Goal: Information Seeking & Learning: Learn about a topic

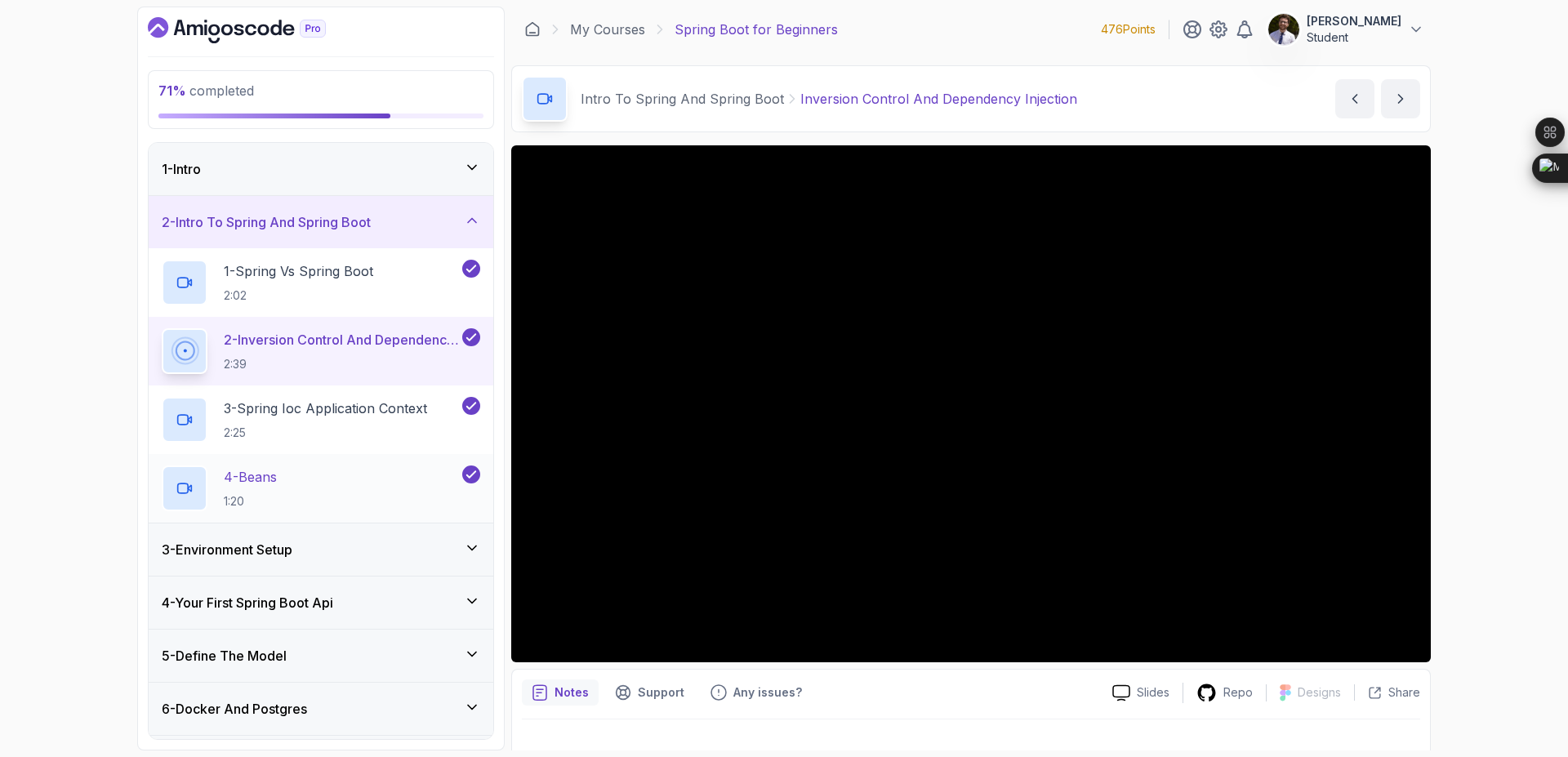
scroll to position [314, 0]
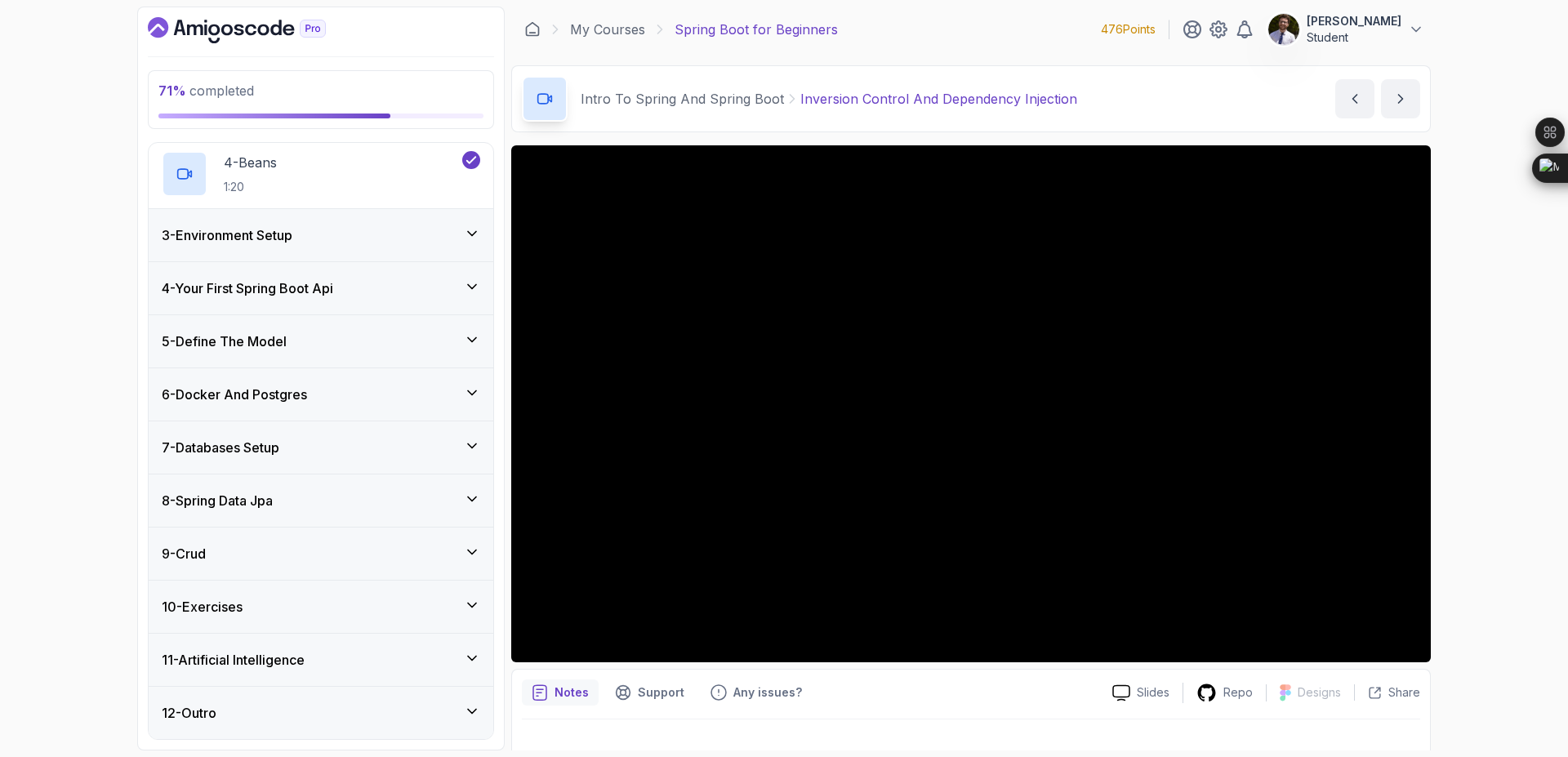
click at [349, 555] on div "9 - Crud" at bounding box center [322, 554] width 319 height 20
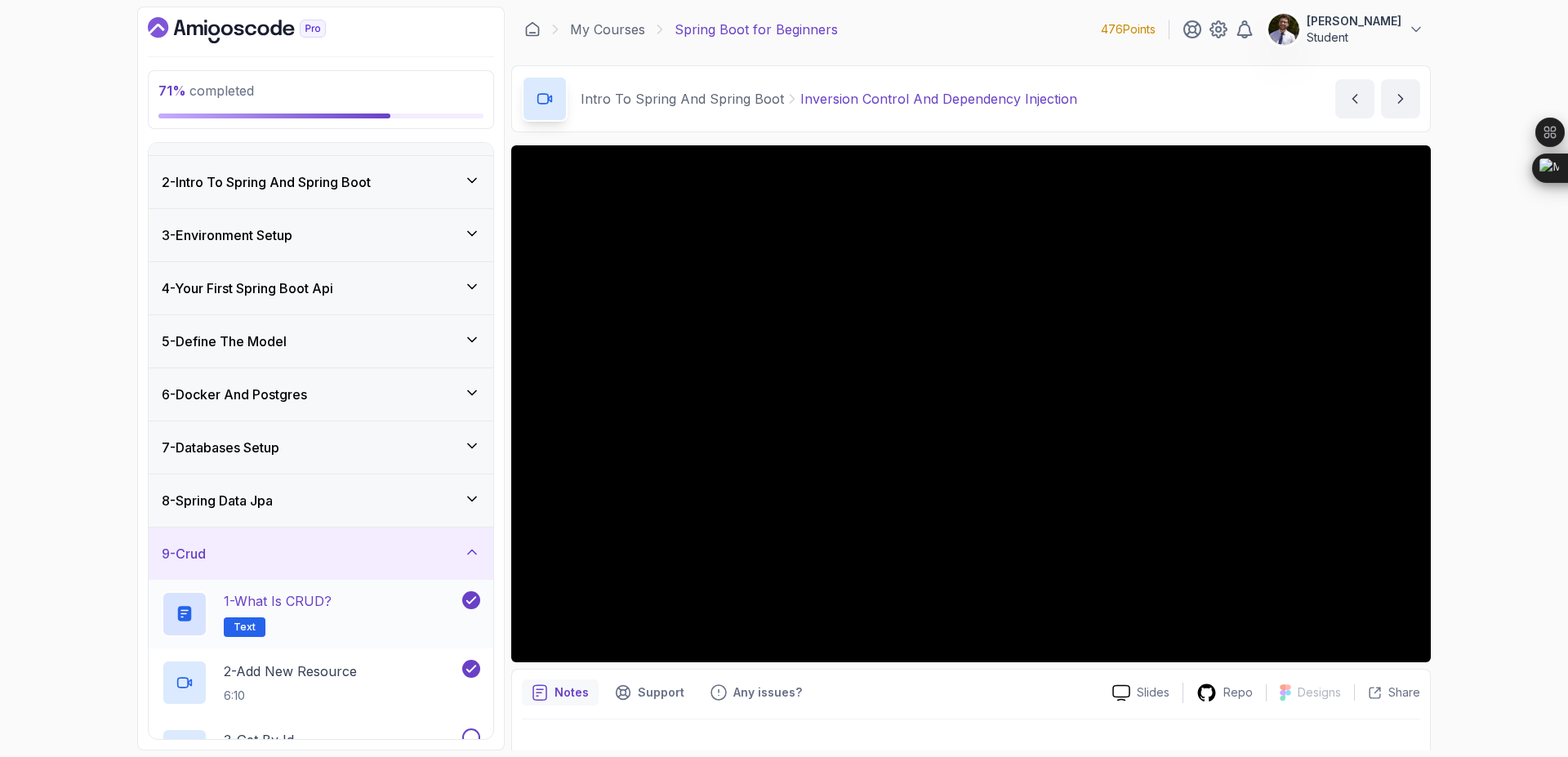
scroll to position [246, 0]
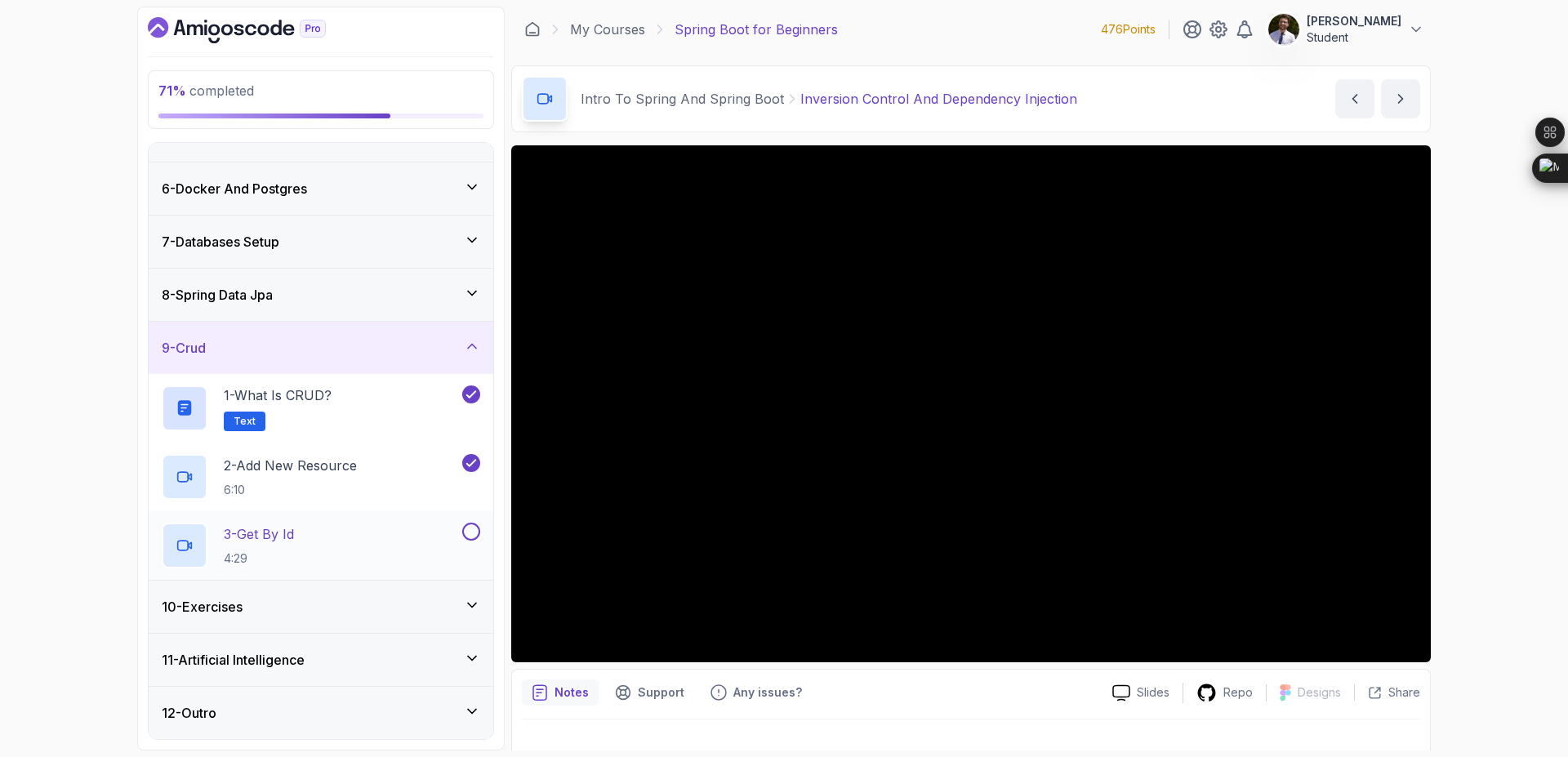
click at [291, 541] on p "3 - Get By Id" at bounding box center [258, 534] width 70 height 20
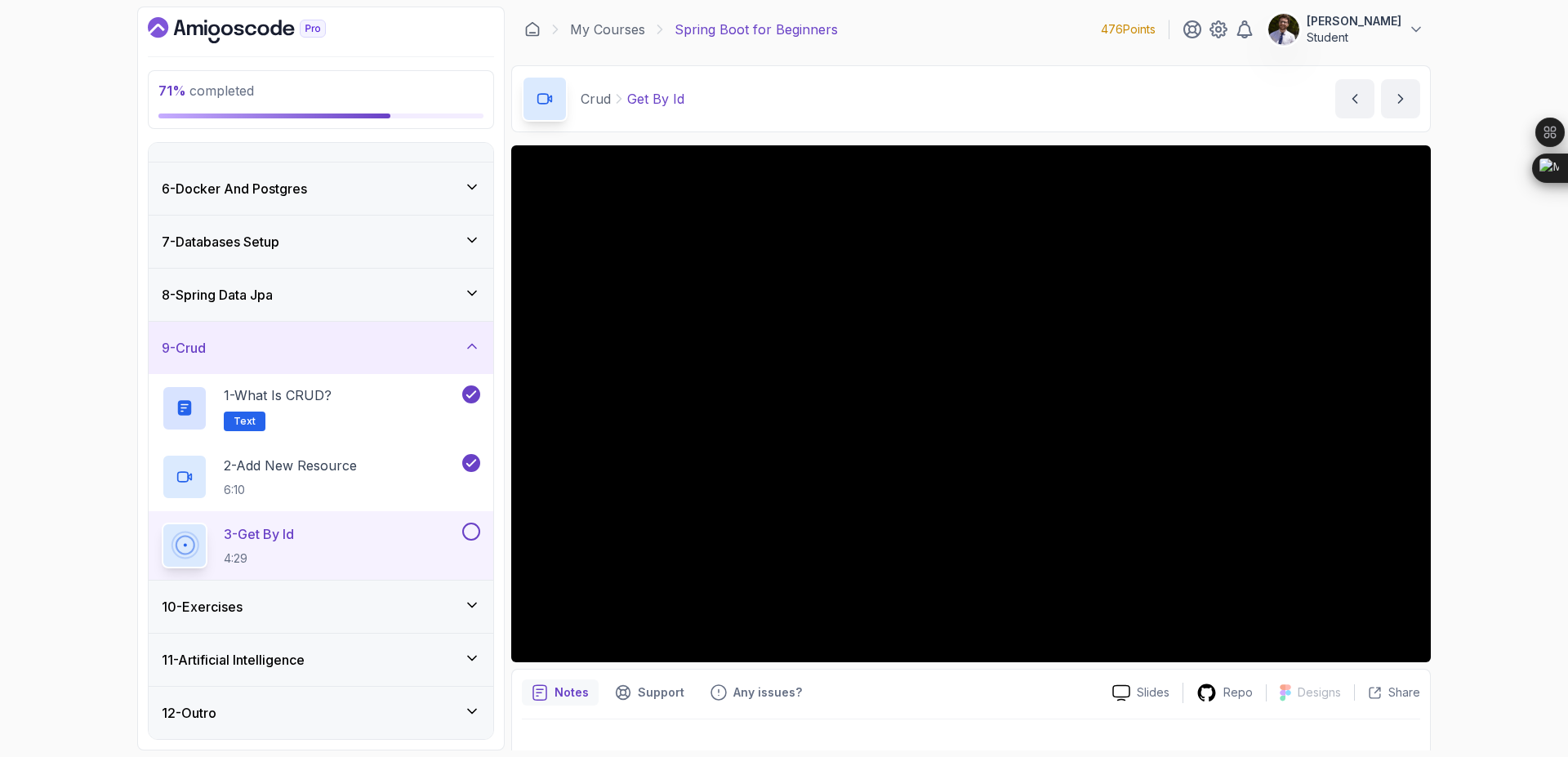
scroll to position [246, 0]
click at [429, 616] on div "10 - Exercises" at bounding box center [322, 607] width 319 height 20
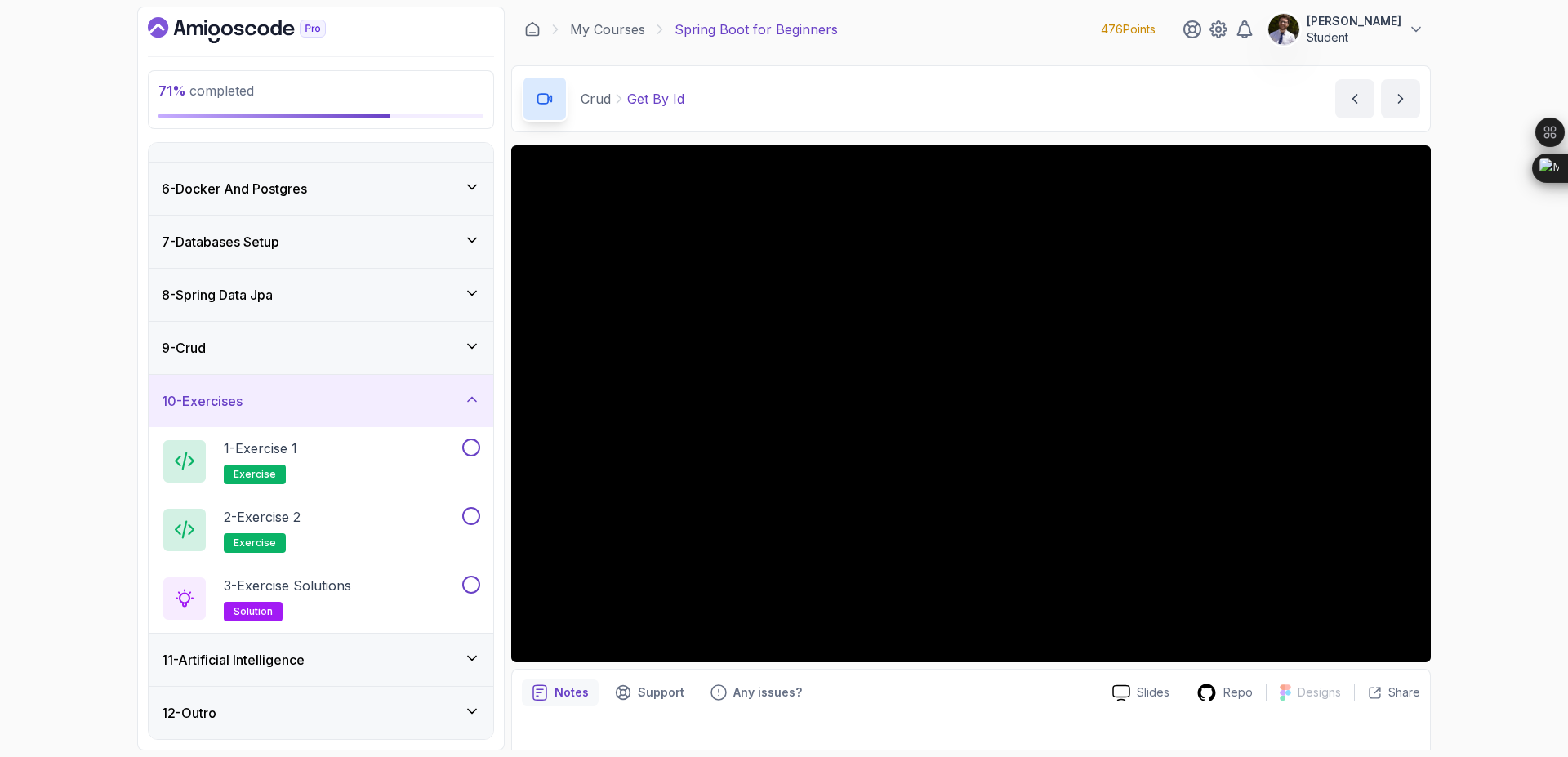
click at [425, 668] on div "11 - Artificial Intelligence" at bounding box center [322, 660] width 319 height 20
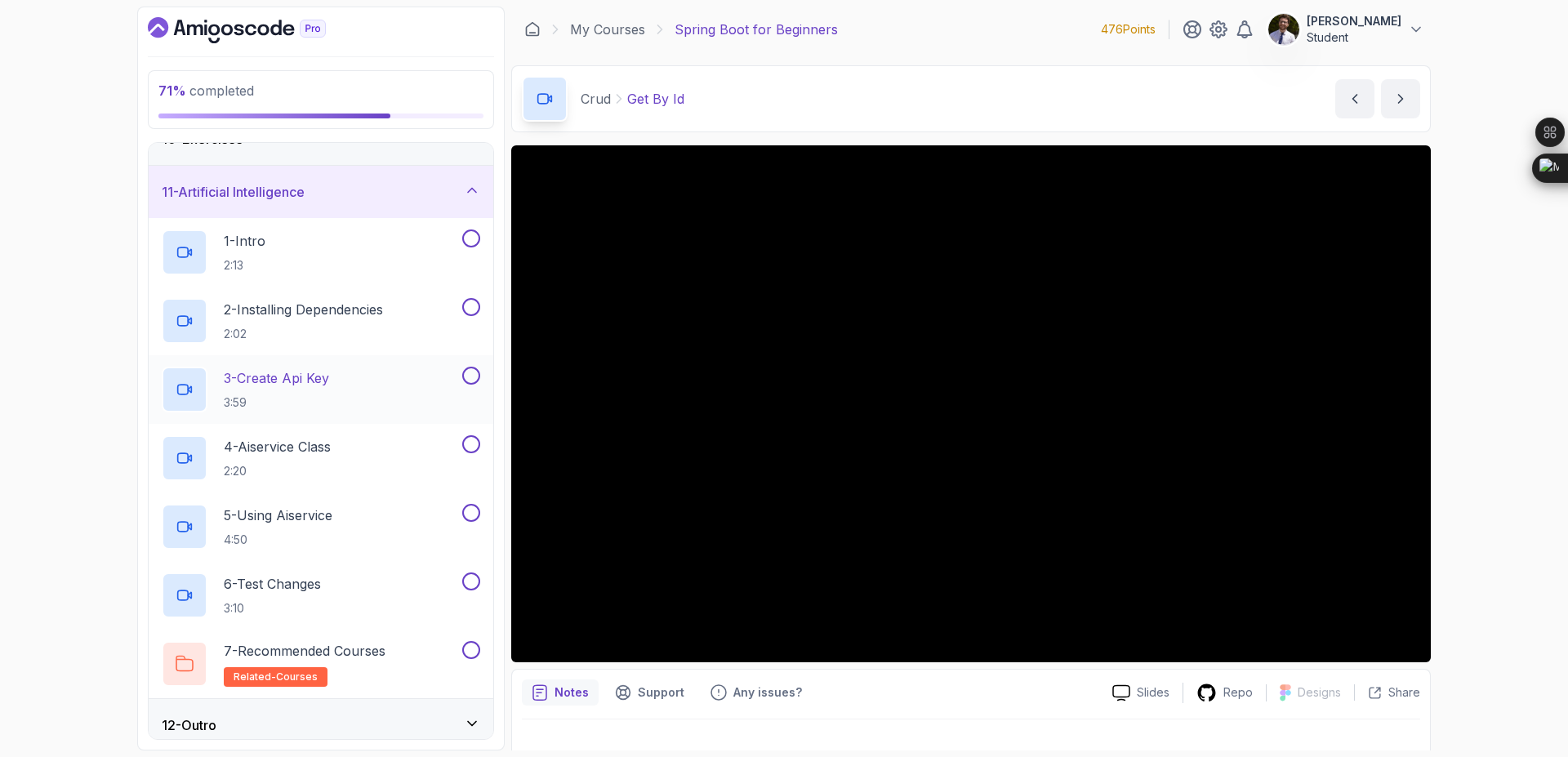
scroll to position [520, 0]
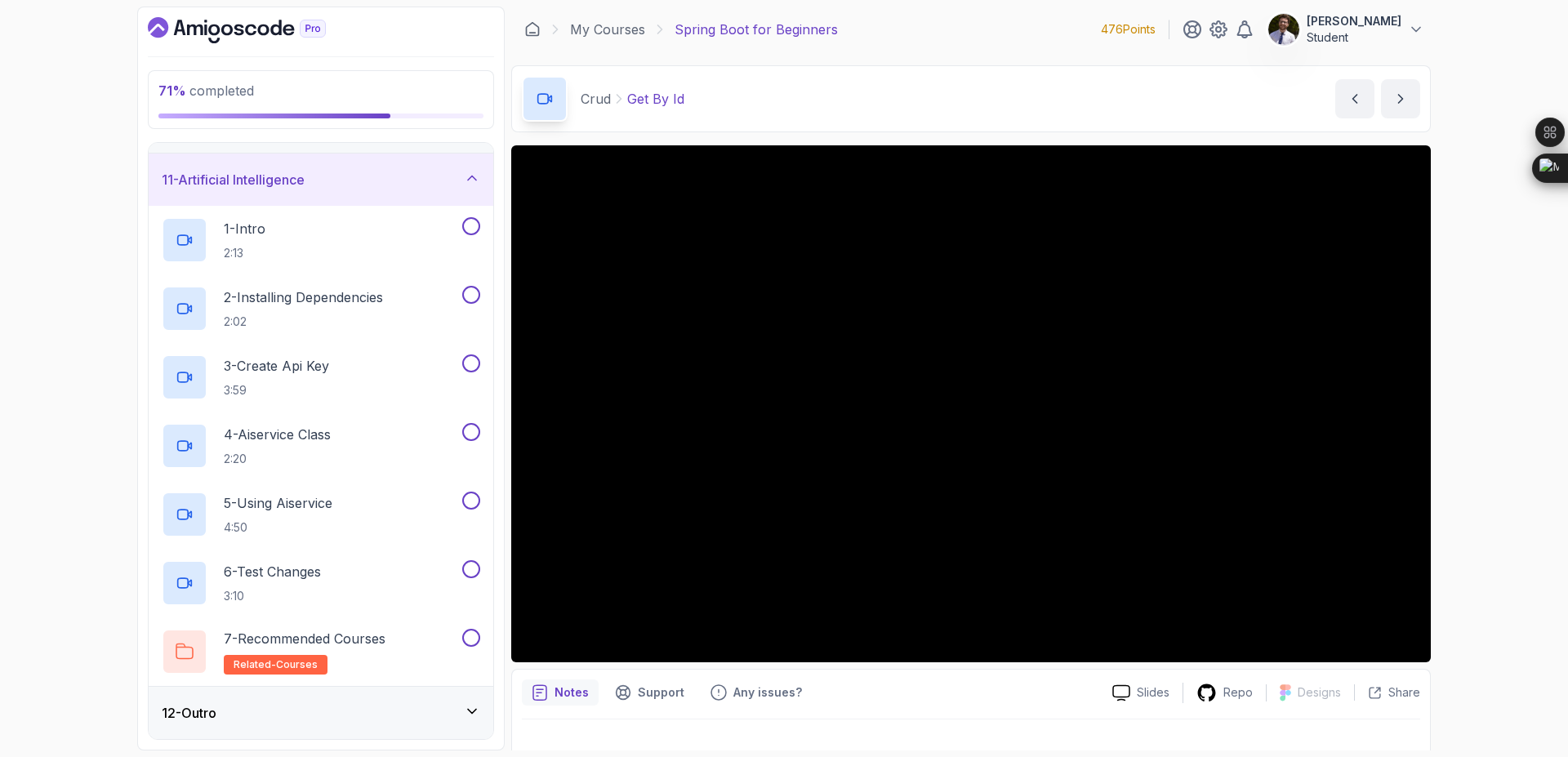
click at [477, 188] on div "11 - Artificial Intelligence" at bounding box center [322, 180] width 319 height 20
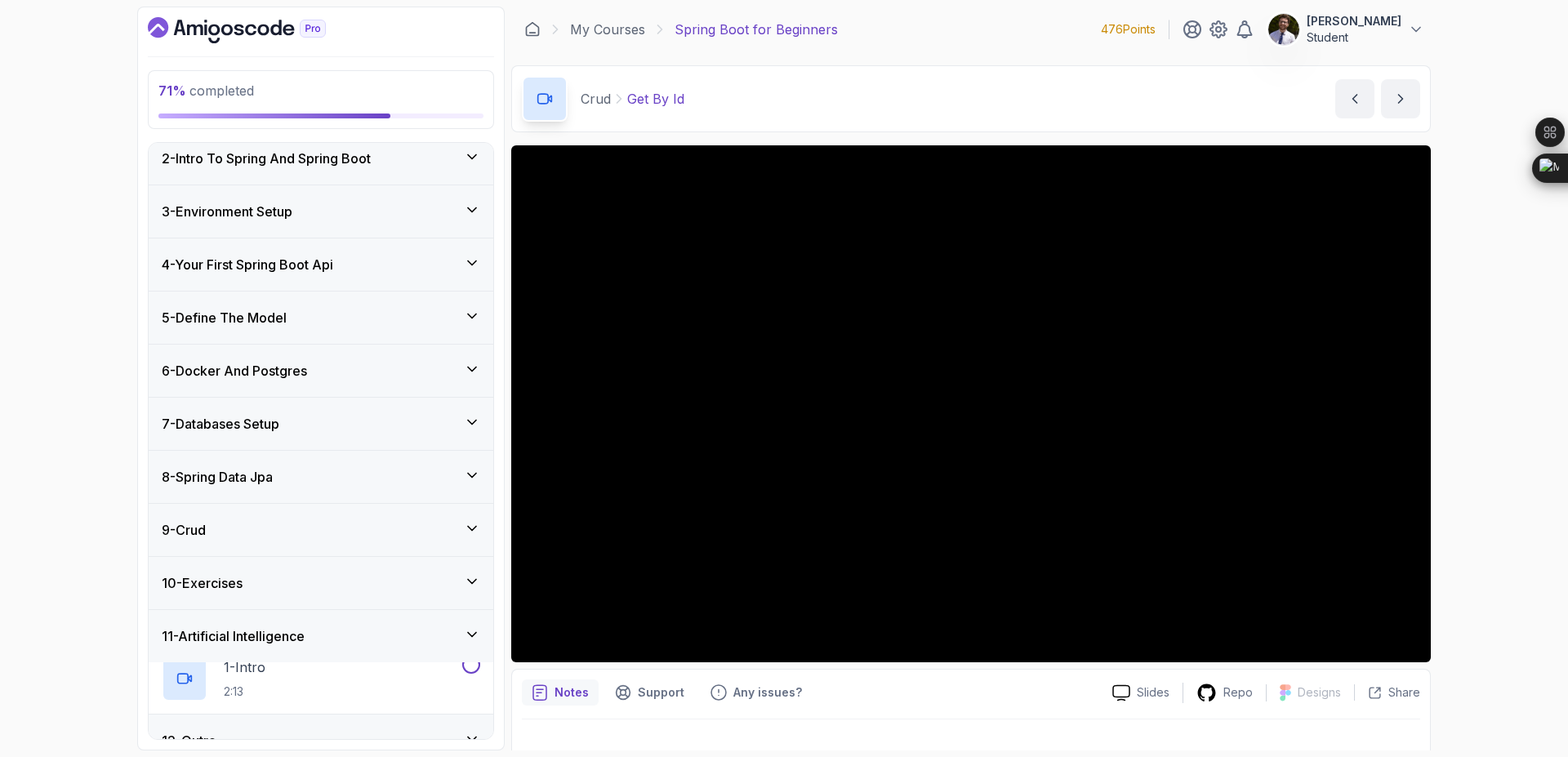
scroll to position [40, 0]
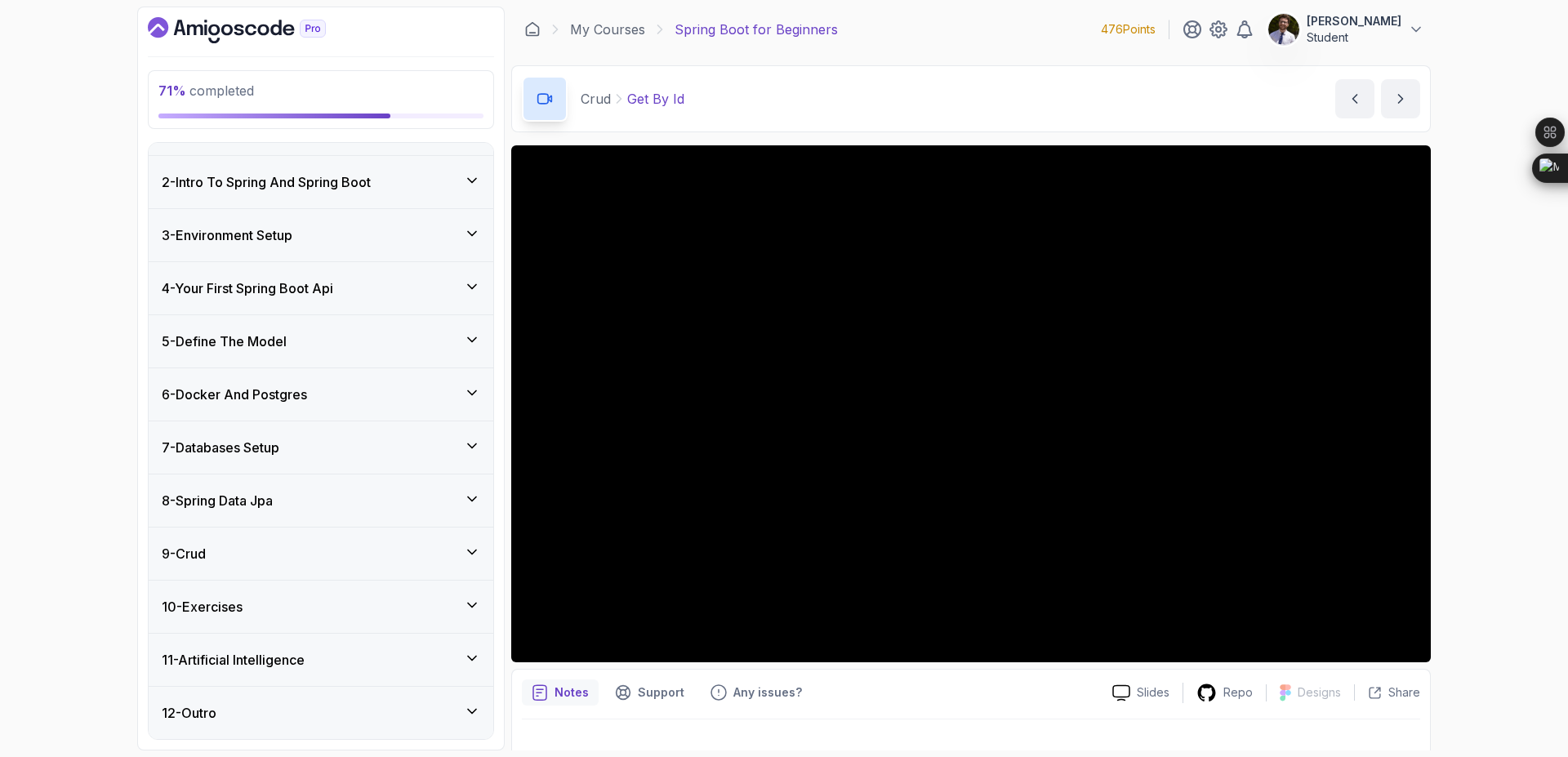
click at [467, 655] on icon at bounding box center [472, 658] width 16 height 16
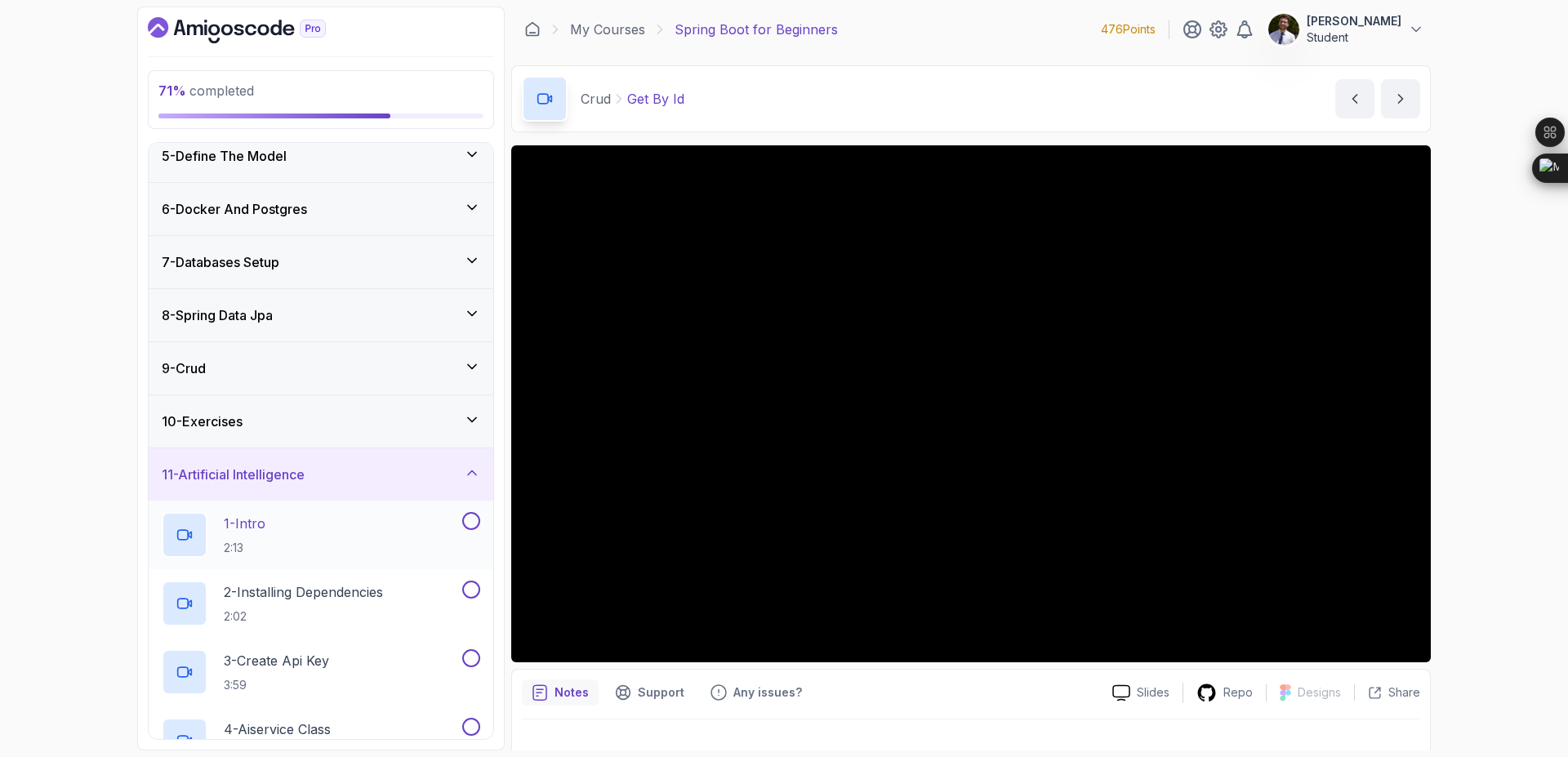
scroll to position [184, 0]
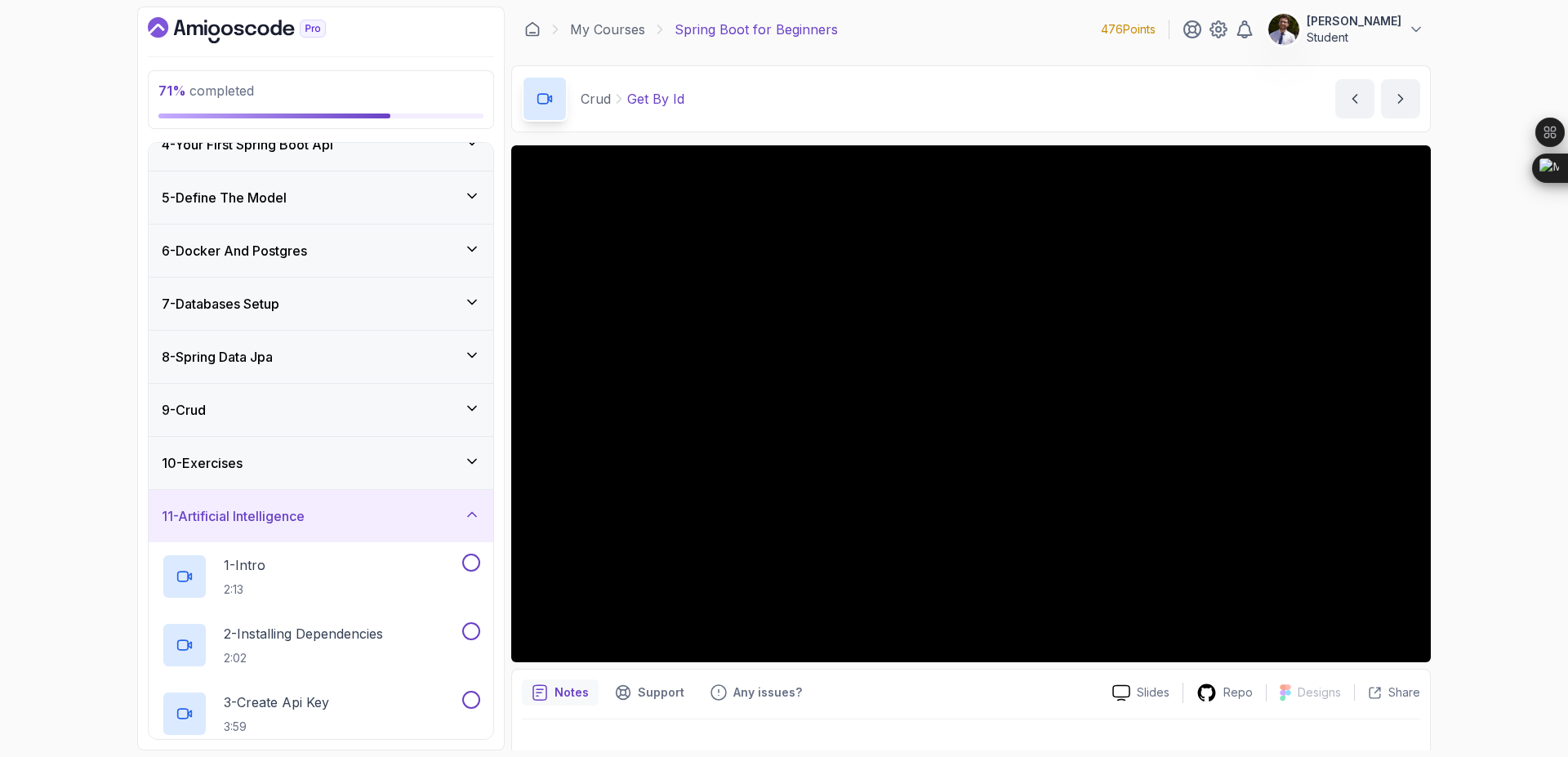
click at [462, 466] on div "10 - Exercises" at bounding box center [322, 463] width 319 height 20
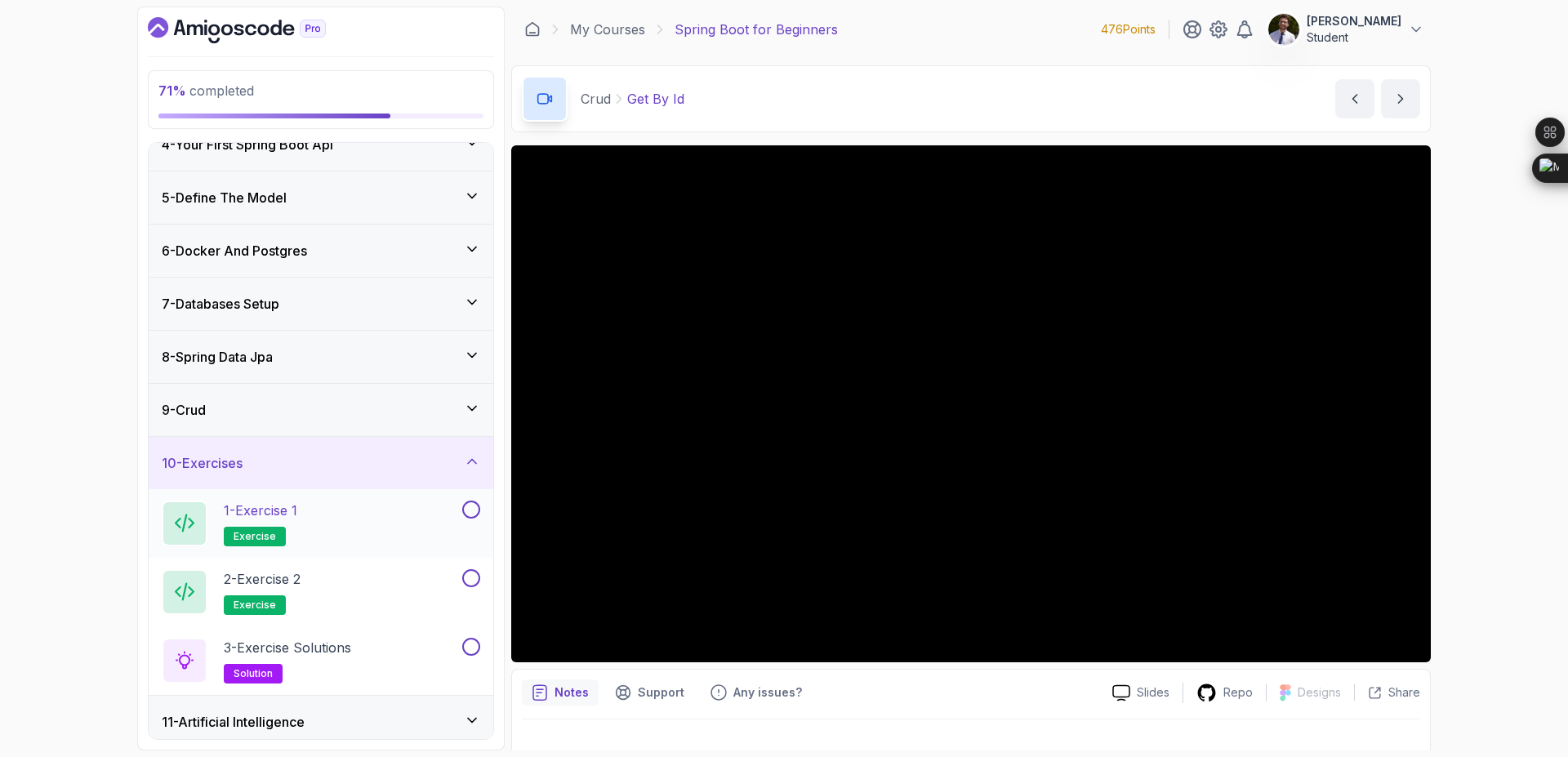
click at [331, 512] on div "1 - Exercise 1 exercise" at bounding box center [311, 523] width 297 height 46
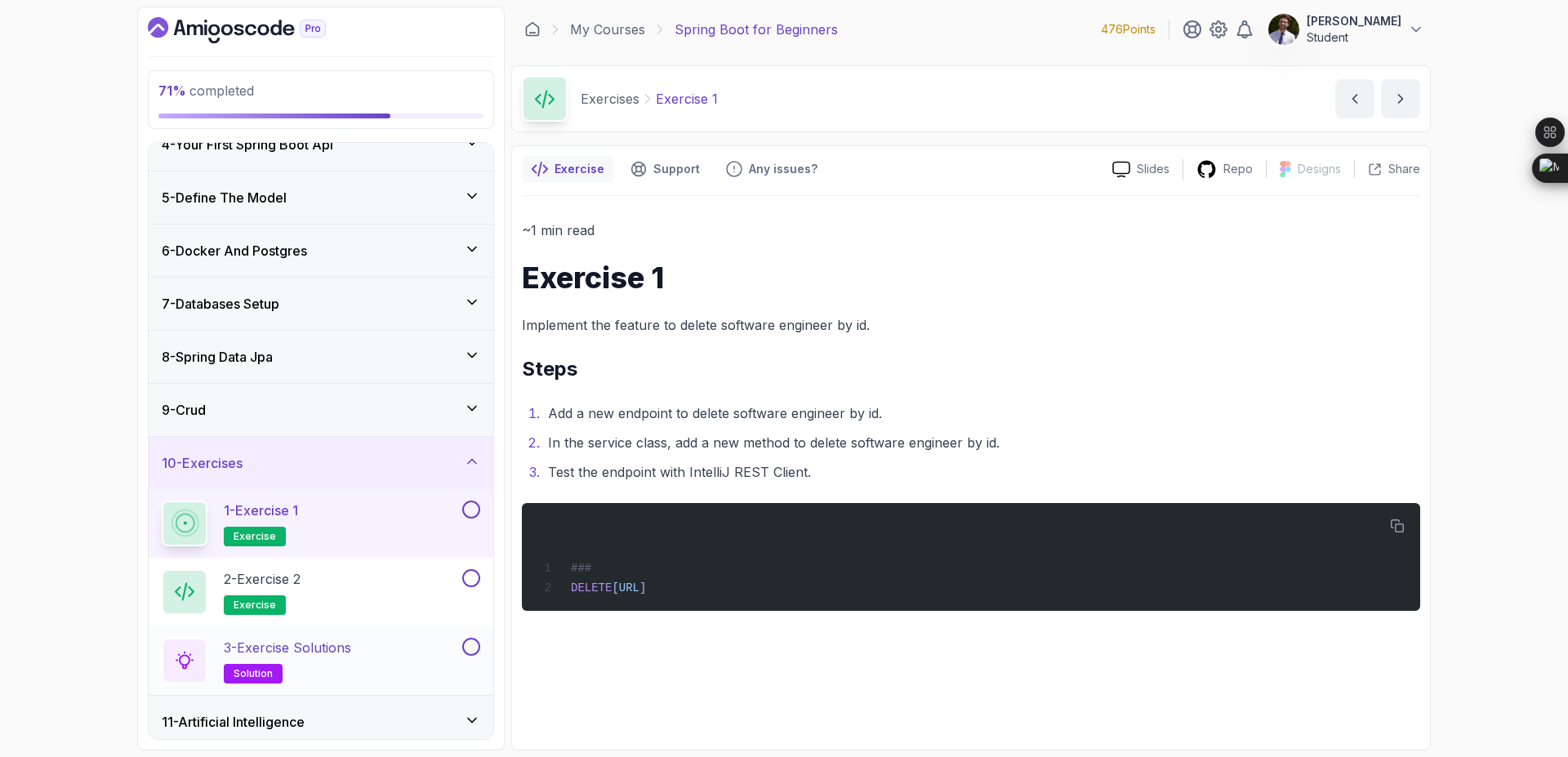
click at [308, 650] on p "3 - Exercise Solutions" at bounding box center [286, 647] width 127 height 20
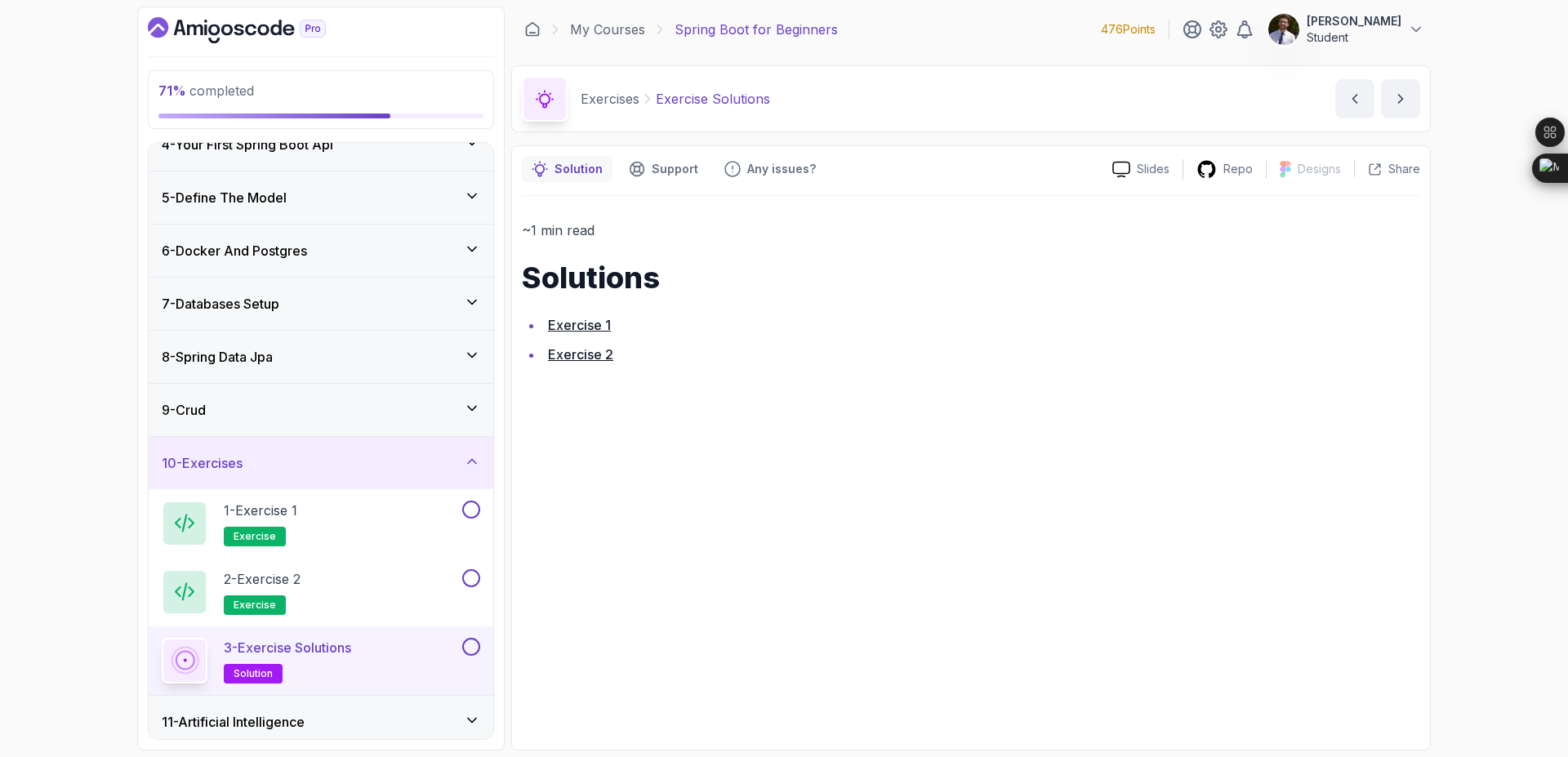
click at [591, 317] on link "Exercise 1" at bounding box center [579, 325] width 63 height 16
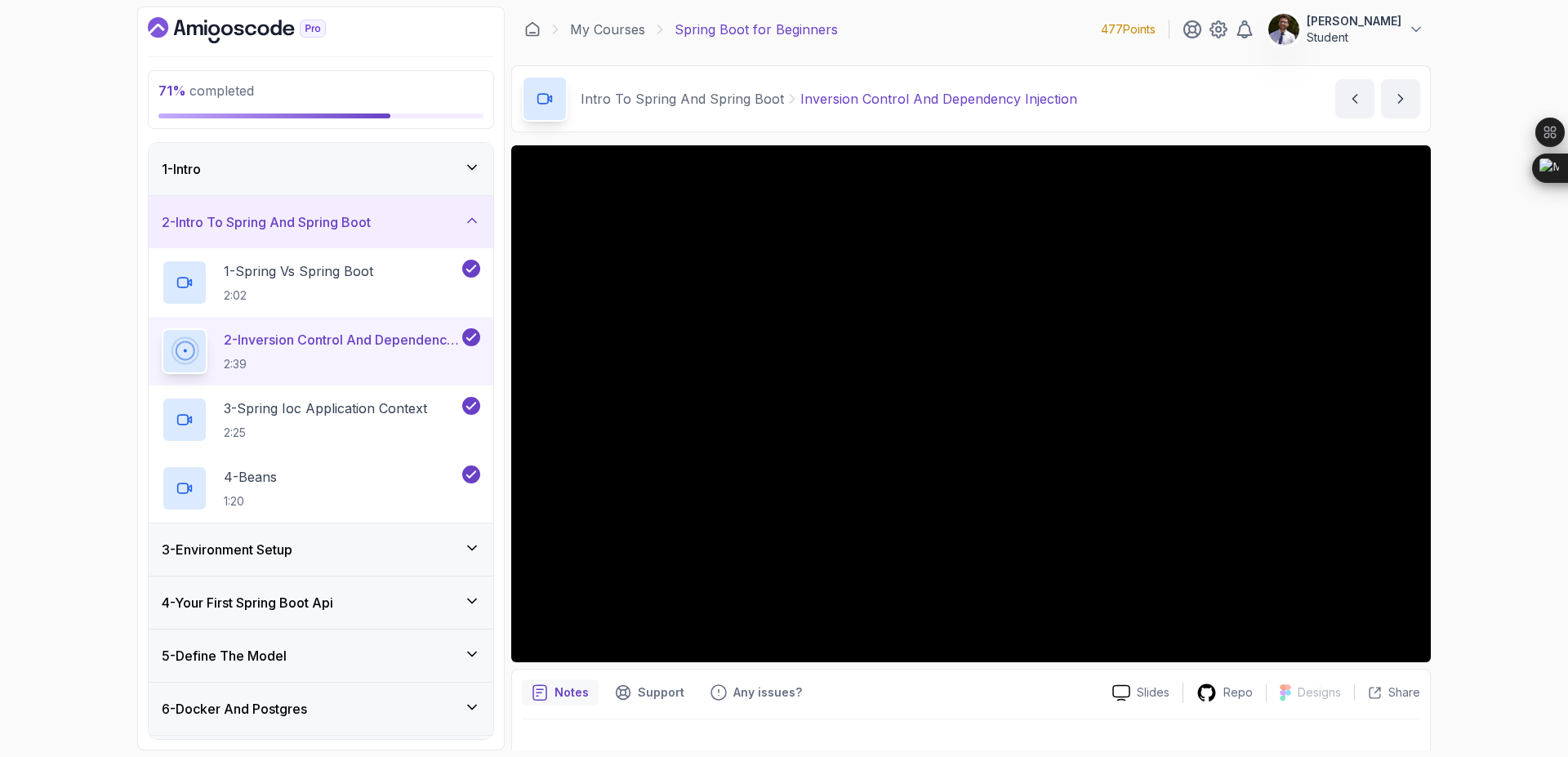
scroll to position [314, 0]
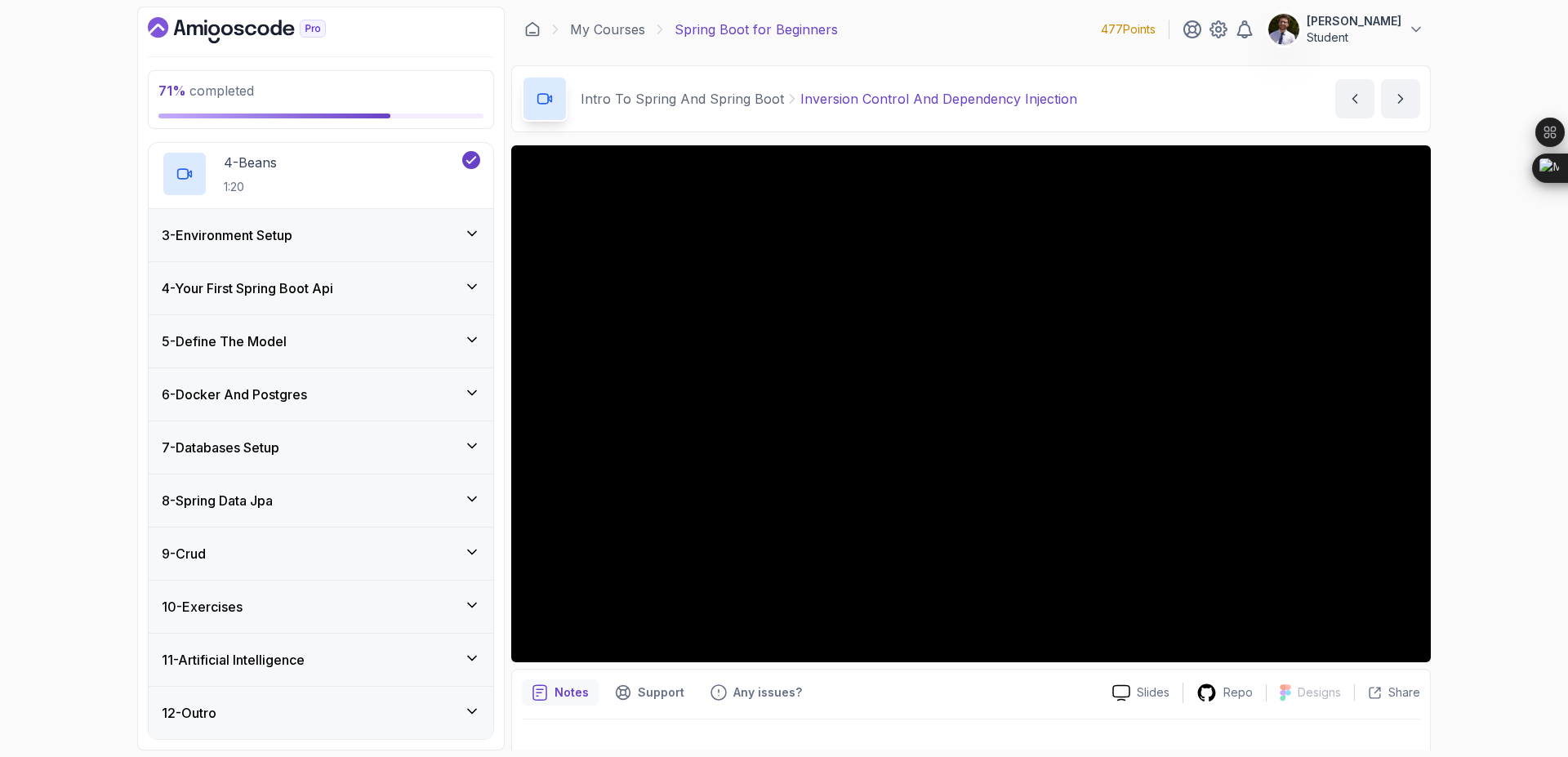
click at [450, 603] on div "10 - Exercises" at bounding box center [322, 607] width 319 height 20
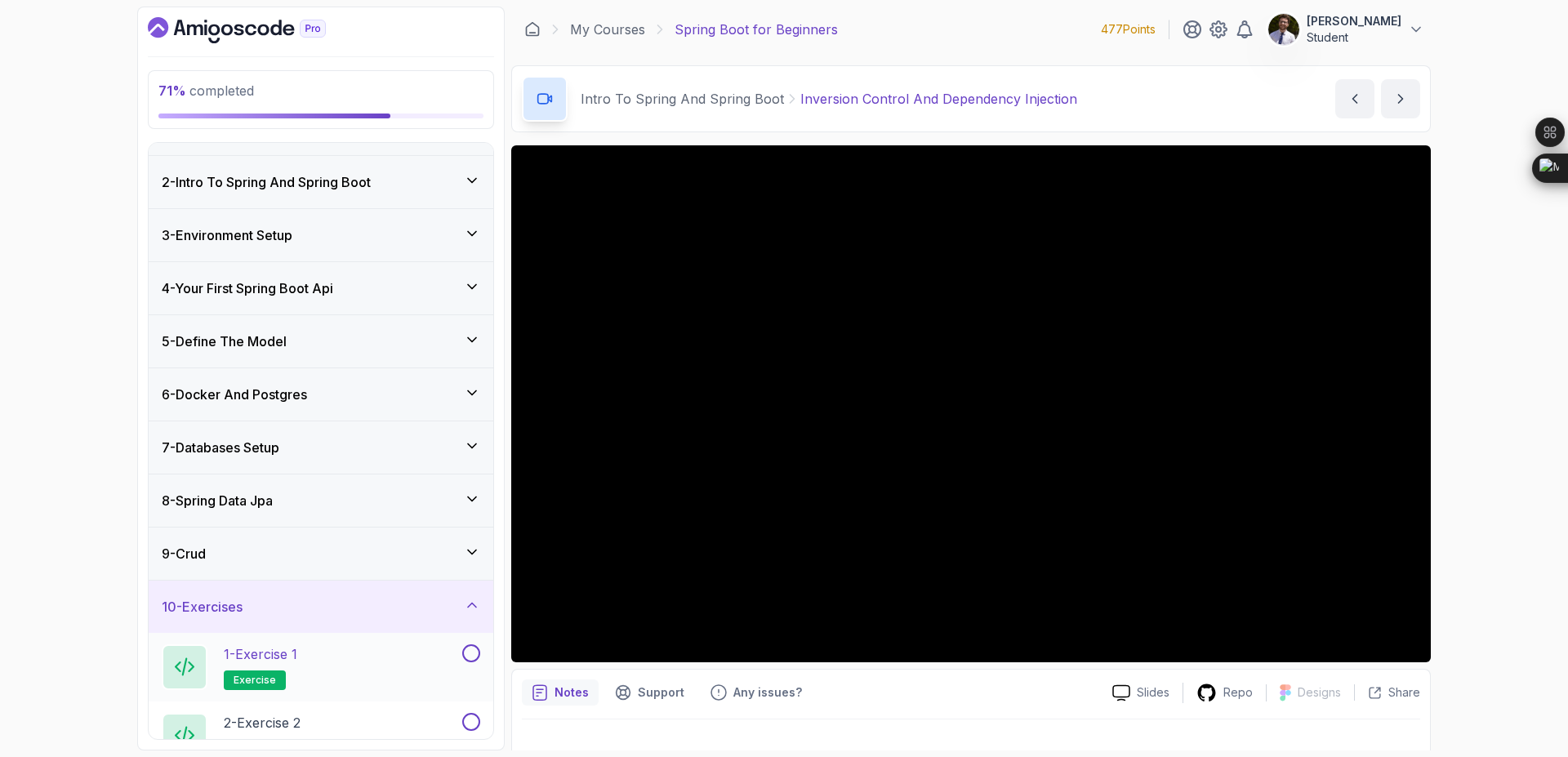
click at [469, 646] on button at bounding box center [471, 653] width 18 height 18
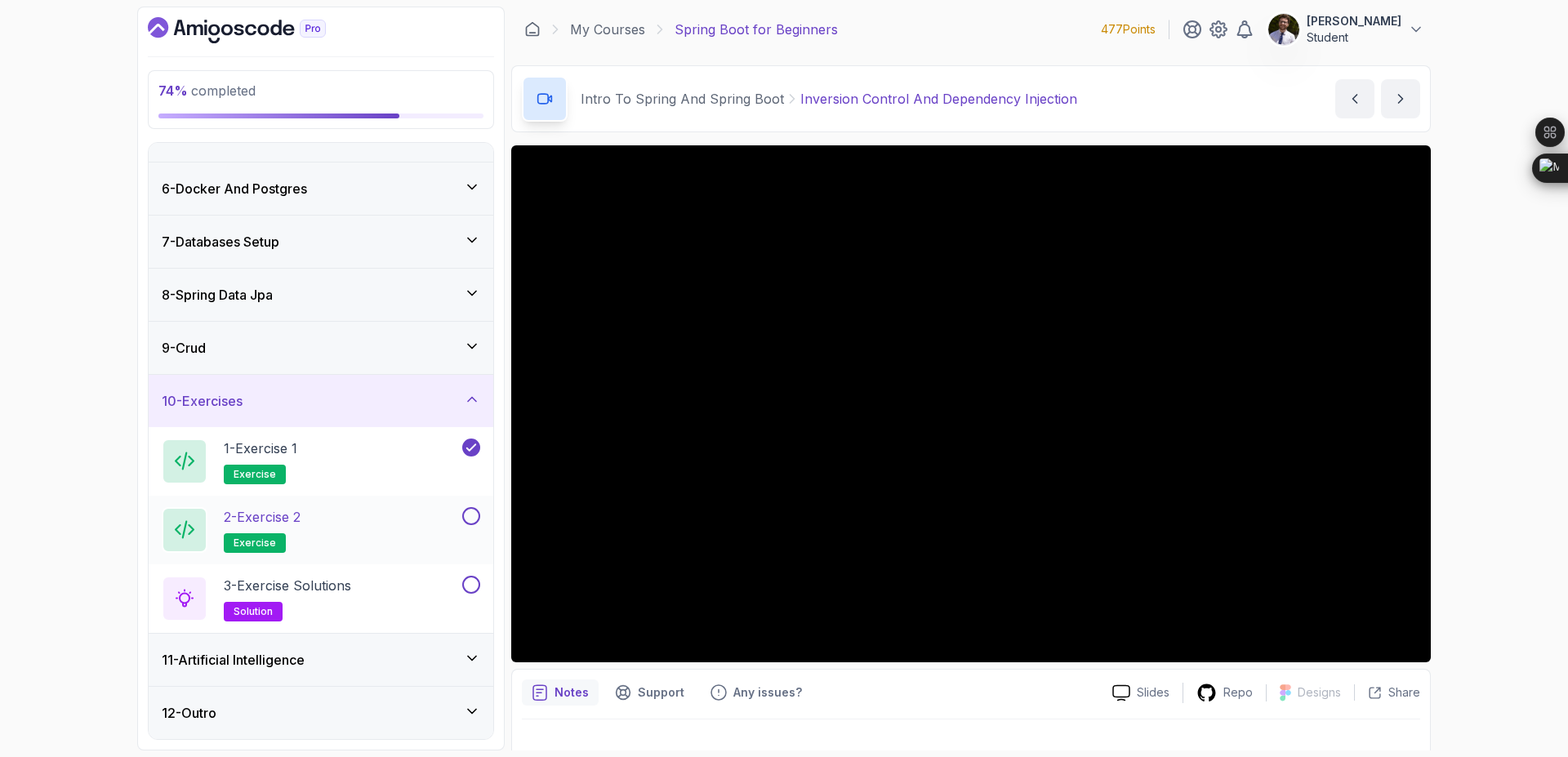
click at [285, 521] on p "2 - Exercise 2" at bounding box center [261, 517] width 77 height 20
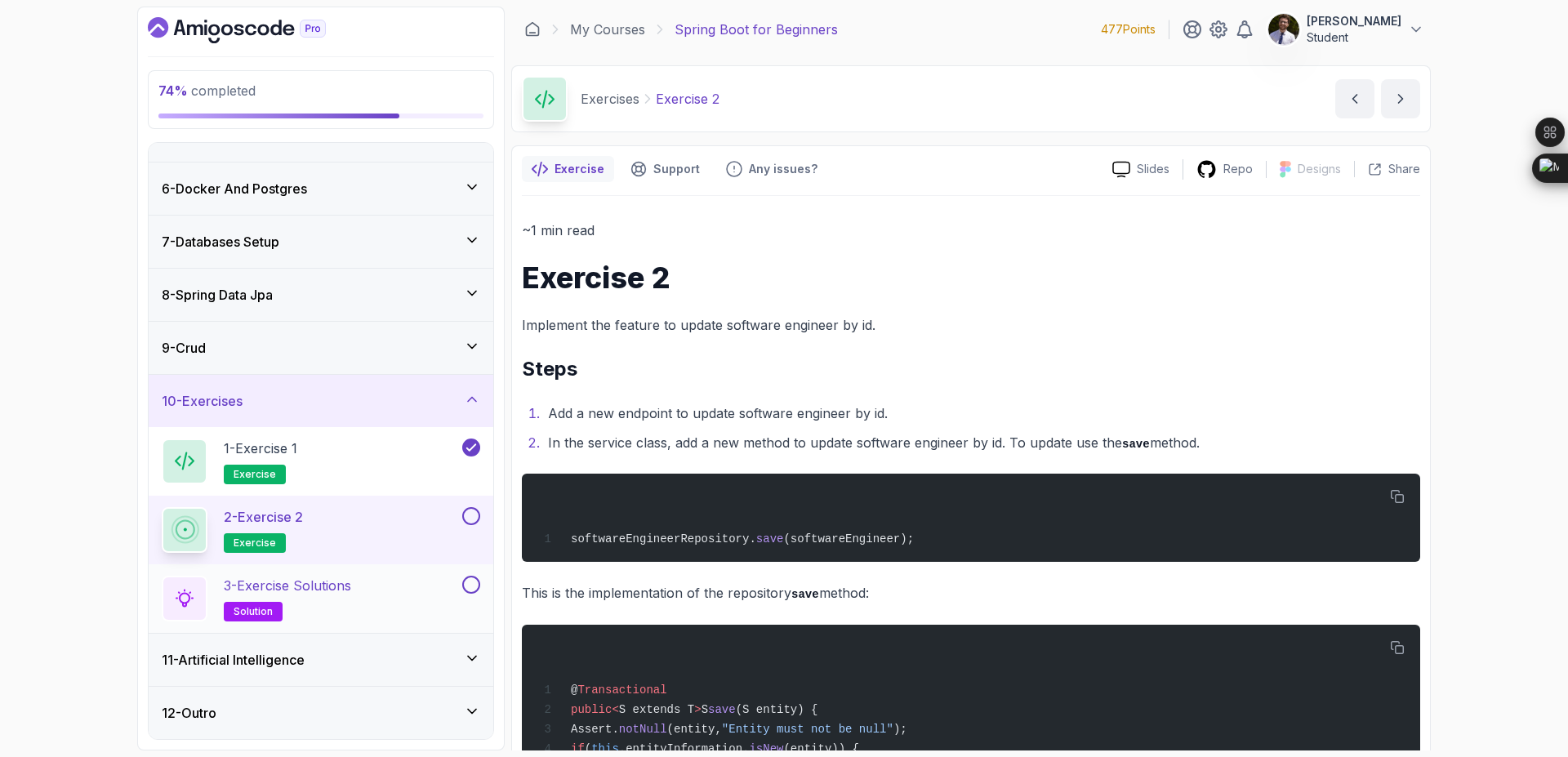
drag, startPoint x: 347, startPoint y: 582, endPoint x: 253, endPoint y: 590, distance: 94.3
drag, startPoint x: 184, startPoint y: 597, endPoint x: 320, endPoint y: 604, distance: 136.2
click at [320, 604] on div "3 - Exercise Solutions solution" at bounding box center [311, 598] width 297 height 46
